Goal: Task Accomplishment & Management: Manage account settings

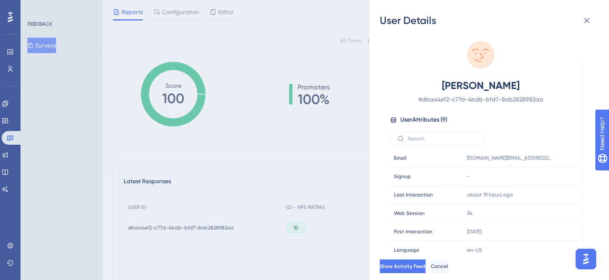
click at [9, 152] on div "User Details Raquel Bean # dbaa4ef2-c77d-4bdb-bfd7-8ab2828982aa User Attributes…" at bounding box center [304, 140] width 609 height 280
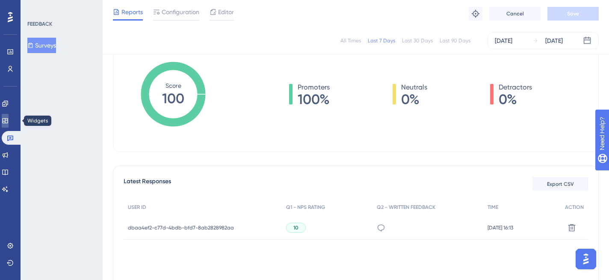
click at [7, 120] on icon at bounding box center [5, 120] width 7 height 7
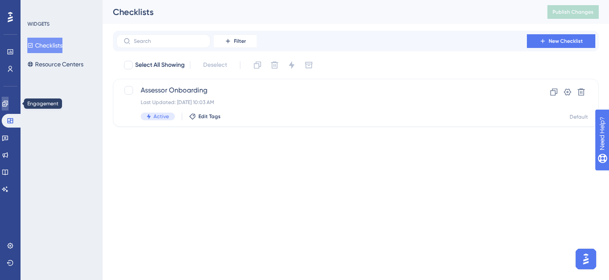
click at [9, 107] on link at bounding box center [5, 104] width 7 height 14
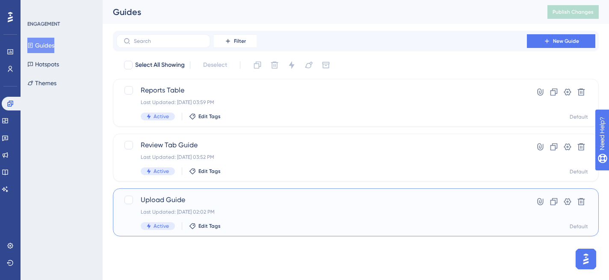
click at [247, 206] on div "Upload Guide Last Updated: Sep 04 2025, 02:02 PM Active Edit Tags" at bounding box center [322, 212] width 362 height 35
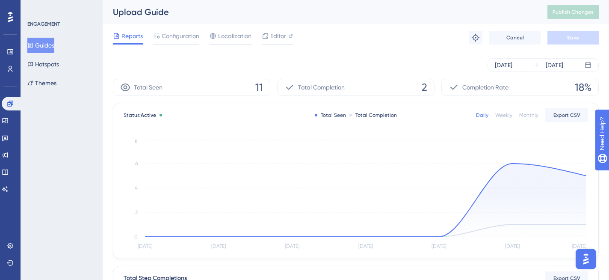
click at [362, 87] on div "Total Completion 2" at bounding box center [355, 87] width 157 height 17
click at [368, 95] on div "Total Completion 2" at bounding box center [355, 87] width 157 height 17
click at [340, 86] on span "Total Completion" at bounding box center [321, 87] width 47 height 10
click at [423, 86] on span "2" at bounding box center [425, 87] width 6 height 14
click at [562, 114] on span "Export CSV" at bounding box center [567, 115] width 27 height 7
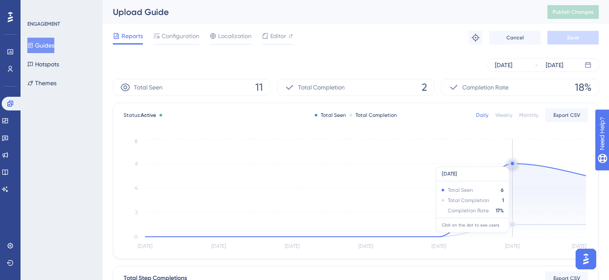
click at [513, 162] on circle at bounding box center [512, 163] width 3 height 3
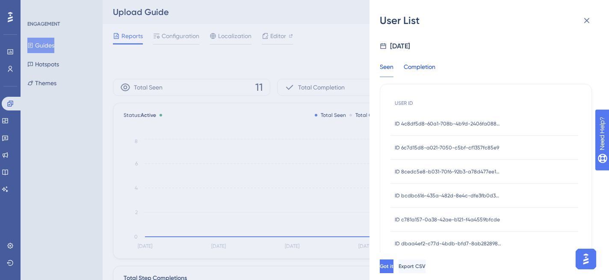
click at [430, 70] on div "Completion" at bounding box center [420, 69] width 32 height 15
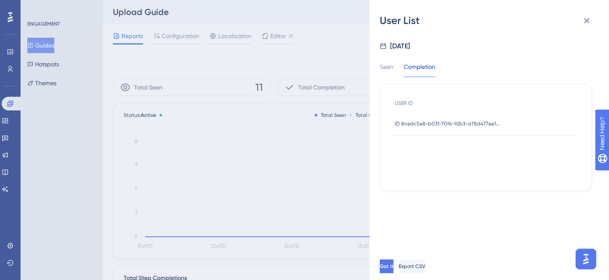
click at [432, 126] on span "ID 8cedc5e8-b031-70f6-92b3-a78d477ee14c" at bounding box center [448, 123] width 107 height 7
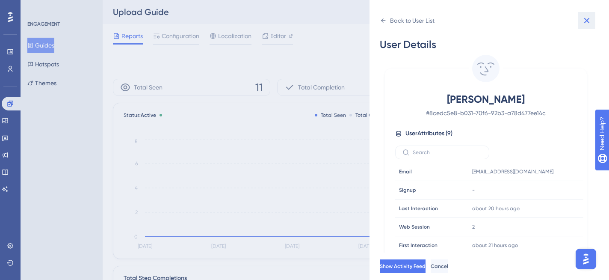
click at [585, 22] on icon at bounding box center [588, 21] width 6 height 6
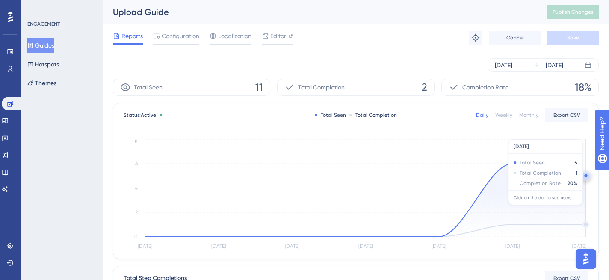
click at [587, 176] on icon "Aug 30 Aug 31 Sep 1 Sep 2 Sep 3 Sep 4 Sep 5 0 2 4 6 8" at bounding box center [356, 194] width 465 height 115
click at [585, 175] on circle at bounding box center [586, 175] width 7 height 7
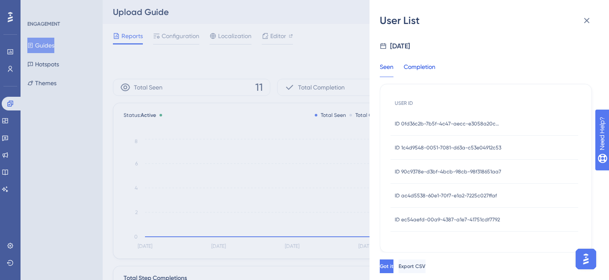
click at [419, 67] on div "Completion" at bounding box center [420, 69] width 32 height 15
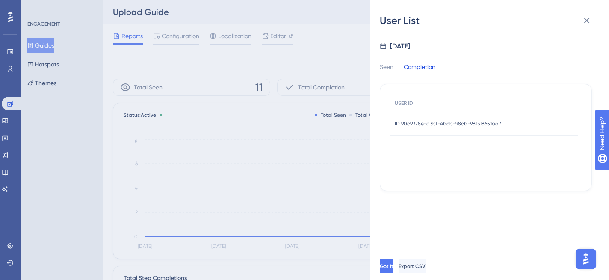
click at [405, 124] on span "ID 90c9378e-d3bf-4bcb-98cb-98f318651aa7" at bounding box center [448, 123] width 107 height 7
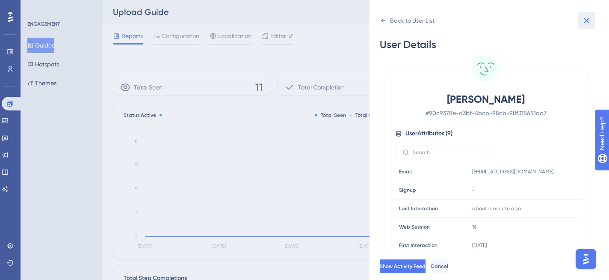
click at [585, 18] on icon at bounding box center [587, 20] width 10 height 10
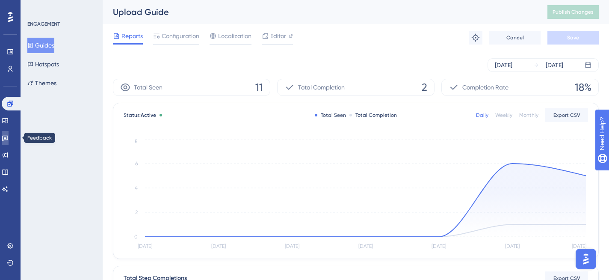
click at [8, 138] on icon at bounding box center [5, 139] width 6 height 6
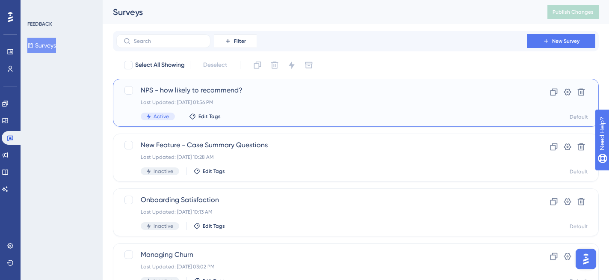
click at [263, 95] on div "NPS - how likely to recommend? Last Updated: Sep 04 2025, 01:56 PM Active Edit …" at bounding box center [322, 102] width 362 height 35
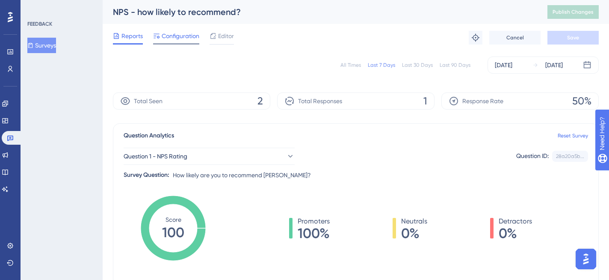
click at [187, 41] on div "Configuration" at bounding box center [176, 38] width 46 height 14
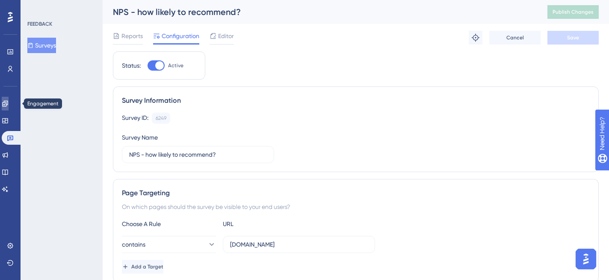
click at [9, 107] on link at bounding box center [5, 104] width 7 height 14
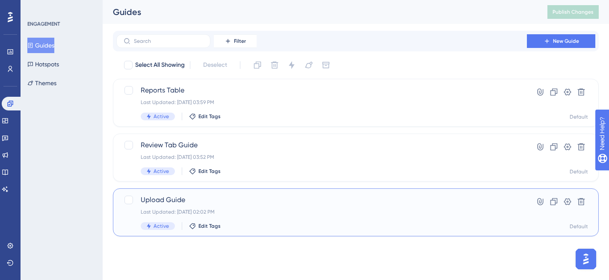
click at [241, 207] on div "Upload Guide Last Updated: Sep 04 2025, 02:02 PM Active Edit Tags" at bounding box center [322, 212] width 362 height 35
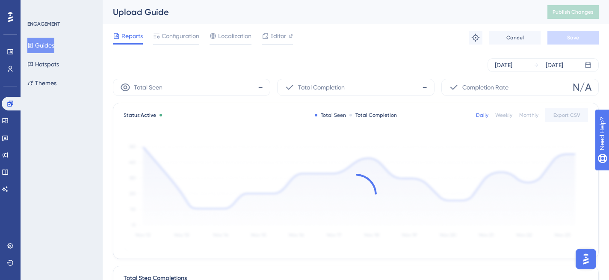
click at [190, 30] on div "Reports Configuration Localization Editor Troubleshoot Cancel Save" at bounding box center [356, 37] width 486 height 27
click at [178, 48] on div "Reports Configuration Localization Editor Troubleshoot Cancel Save" at bounding box center [356, 37] width 486 height 27
click at [178, 38] on span "Configuration" at bounding box center [181, 36] width 38 height 10
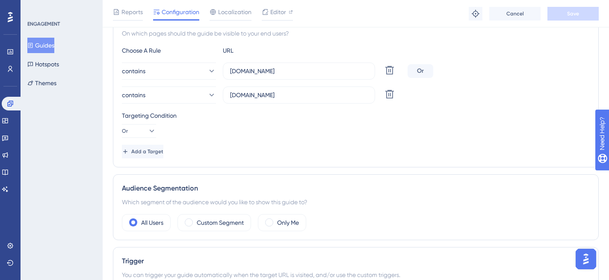
scroll to position [214, 0]
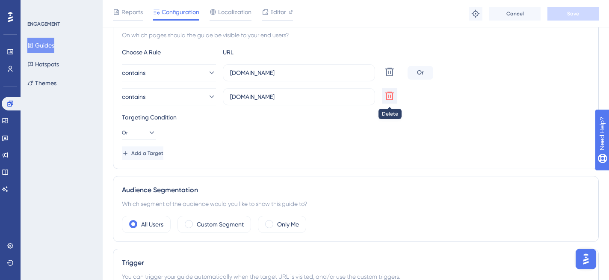
click at [392, 97] on icon at bounding box center [390, 96] width 9 height 9
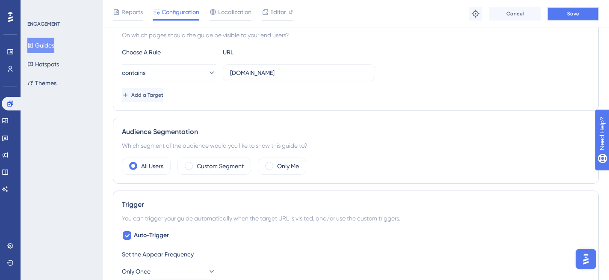
click at [569, 19] on button "Save" at bounding box center [573, 14] width 51 height 14
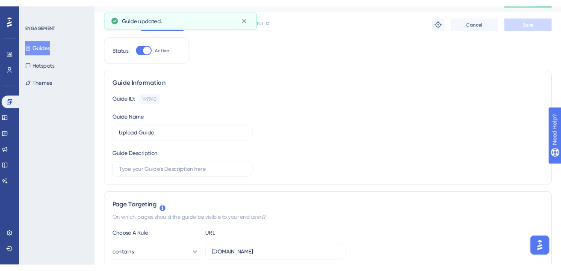
scroll to position [0, 0]
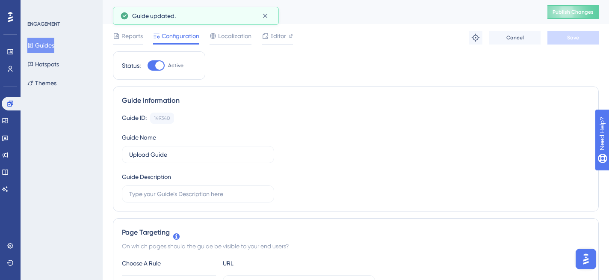
click at [569, 19] on div "Upload Guide Publish Changes" at bounding box center [356, 12] width 507 height 24
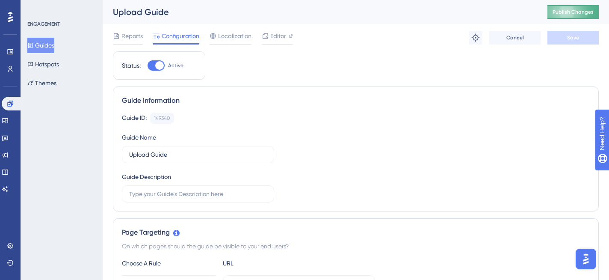
click at [569, 15] on button "Publish Changes" at bounding box center [573, 12] width 51 height 14
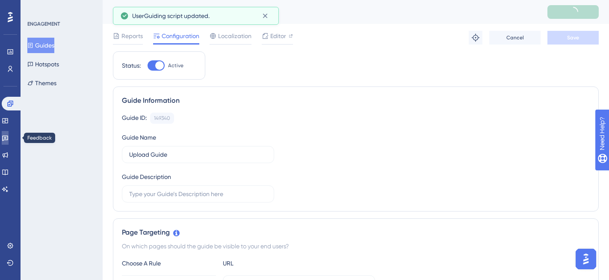
click at [9, 142] on link at bounding box center [5, 138] width 7 height 14
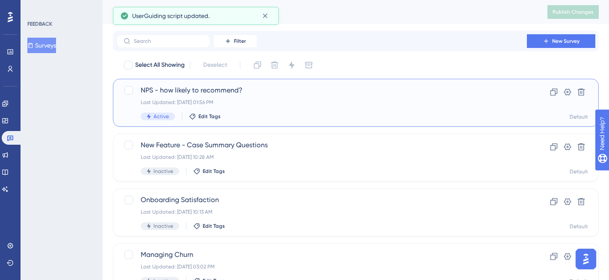
click at [270, 103] on div "Last Updated: Sep 04 2025, 01:56 PM" at bounding box center [322, 102] width 362 height 7
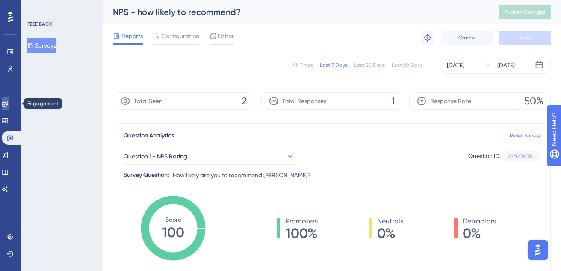
click at [8, 110] on link at bounding box center [5, 104] width 7 height 14
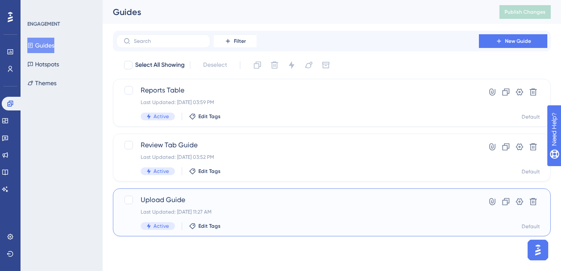
click at [241, 202] on span "Upload Guide" at bounding box center [298, 200] width 314 height 10
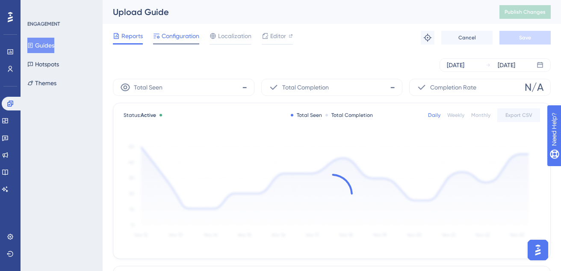
click at [187, 35] on span "Configuration" at bounding box center [181, 36] width 38 height 10
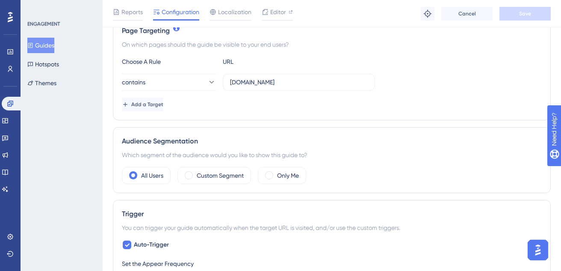
scroll to position [212, 0]
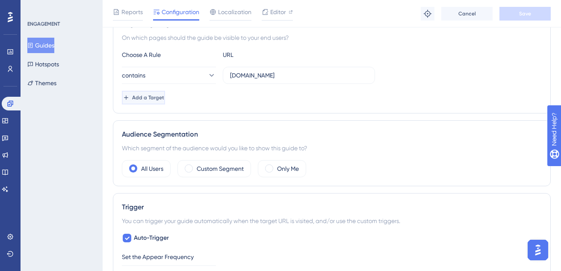
click at [160, 99] on span "Add a Target" at bounding box center [148, 97] width 32 height 7
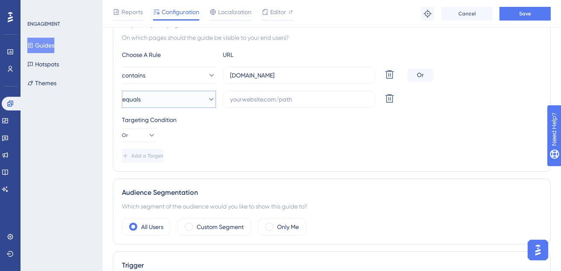
click at [195, 99] on button "equals" at bounding box center [169, 99] width 94 height 17
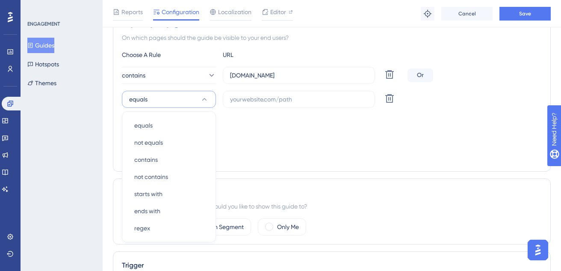
scroll to position [253, 0]
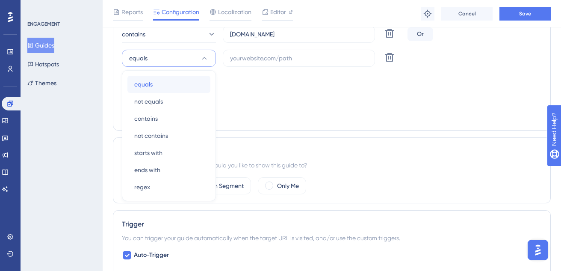
click at [190, 88] on div "equals equals" at bounding box center [168, 84] width 69 height 17
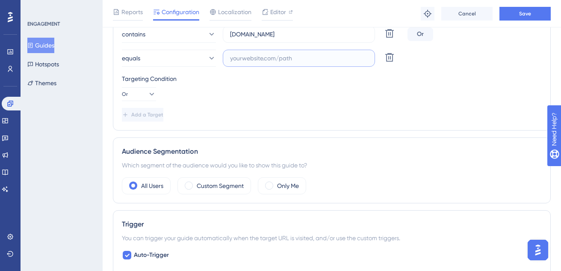
click at [247, 62] on input "text" at bounding box center [299, 57] width 138 height 9
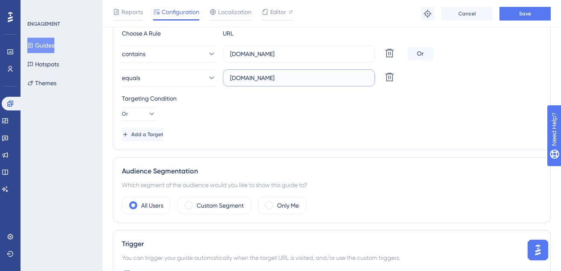
scroll to position [228, 0]
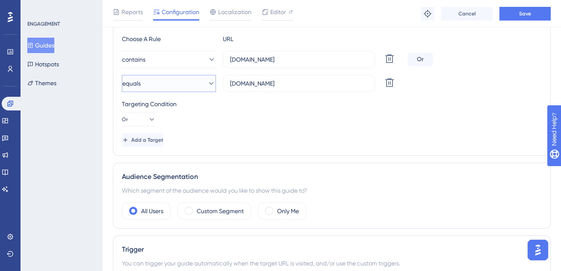
click at [182, 83] on button "equals" at bounding box center [169, 83] width 94 height 17
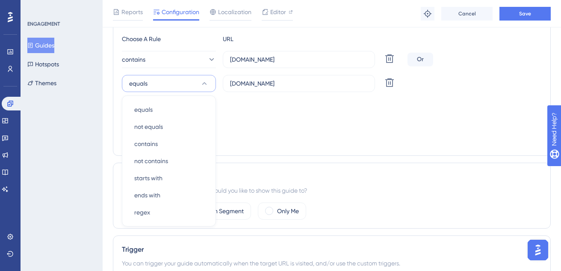
scroll to position [253, 0]
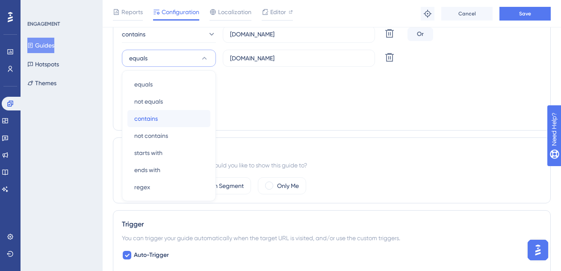
click at [163, 118] on div "contains contains" at bounding box center [168, 118] width 69 height 17
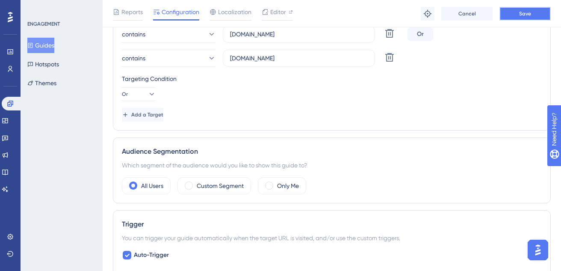
click at [515, 18] on button "Save" at bounding box center [525, 14] width 51 height 14
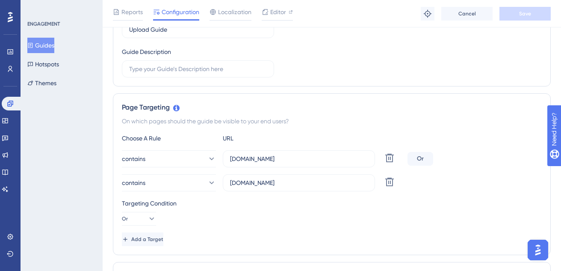
scroll to position [0, 0]
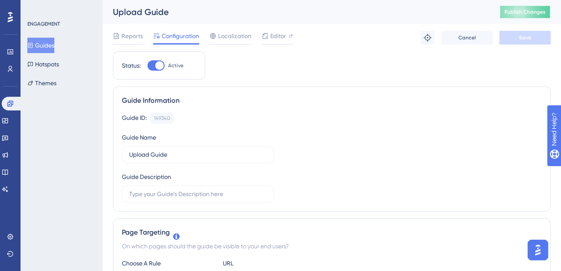
click at [514, 17] on button "Publish Changes" at bounding box center [525, 12] width 51 height 14
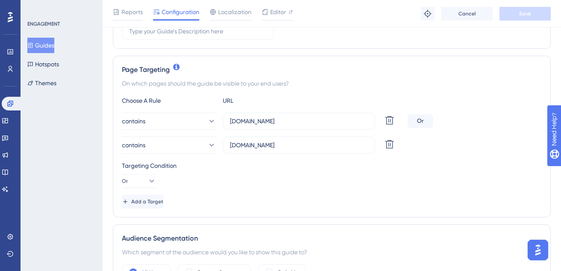
scroll to position [166, 0]
drag, startPoint x: 276, startPoint y: 147, endPoint x: 214, endPoint y: 147, distance: 61.2
click at [214, 147] on div "contains app.siftmed.ca Delete" at bounding box center [263, 145] width 282 height 17
paste input "https://usdemo.siftmed.ca/login"
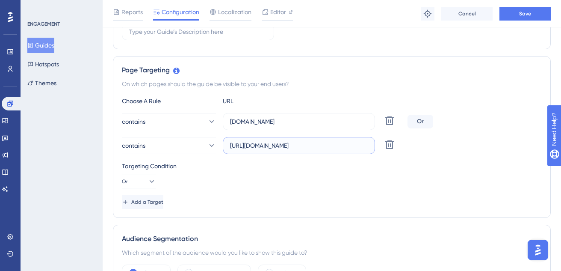
drag, startPoint x: 252, startPoint y: 142, endPoint x: 223, endPoint y: 142, distance: 28.7
click at [223, 142] on label "https://usdemo.siftmed.ca" at bounding box center [299, 145] width 152 height 17
click at [230, 142] on input "https://usdemo.siftmed.ca" at bounding box center [299, 145] width 138 height 9
type input "usdemo.siftmed.ca"
click at [537, 19] on button "Save" at bounding box center [525, 14] width 51 height 14
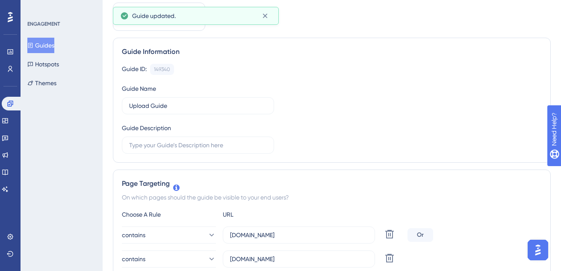
scroll to position [0, 0]
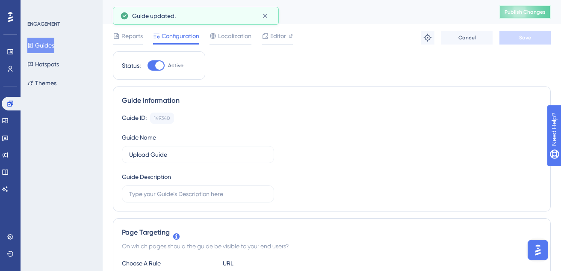
click at [530, 13] on span "Publish Changes" at bounding box center [525, 12] width 41 height 7
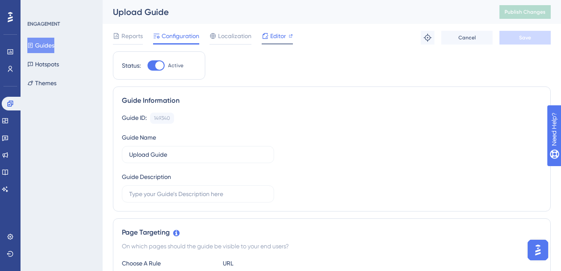
click at [275, 39] on span "Editor" at bounding box center [278, 36] width 16 height 10
click at [278, 34] on span "Editor" at bounding box center [278, 36] width 16 height 10
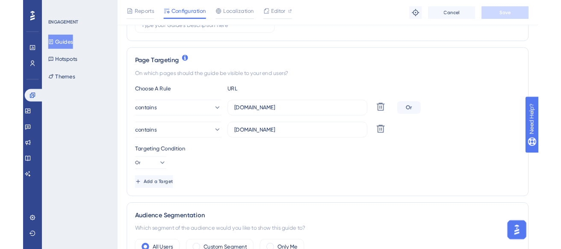
scroll to position [173, 0]
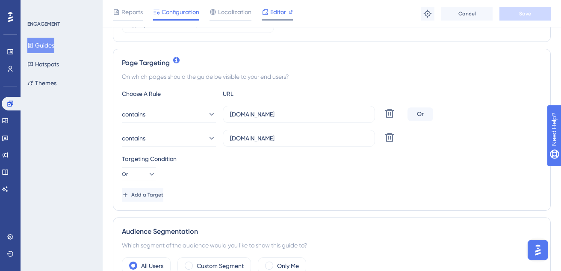
click at [278, 12] on span "Editor" at bounding box center [278, 12] width 16 height 10
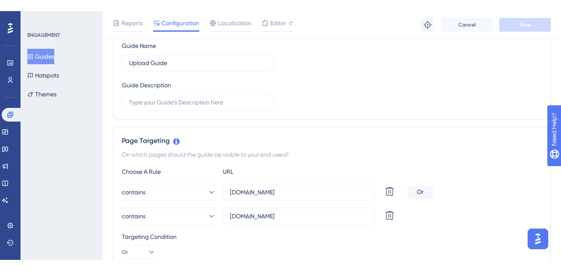
scroll to position [88, 0]
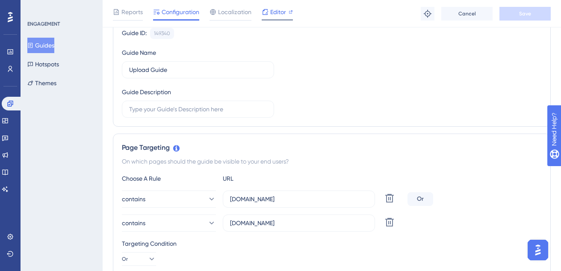
click at [271, 8] on span "Editor" at bounding box center [278, 12] width 16 height 10
click at [274, 18] on div "Editor" at bounding box center [277, 14] width 31 height 14
